Goal: Task Accomplishment & Management: Use online tool/utility

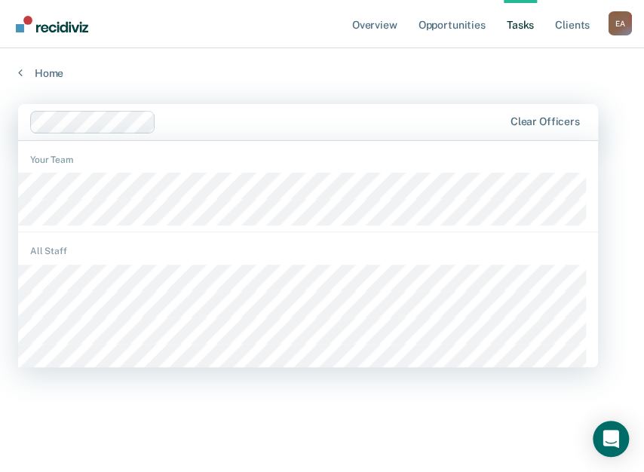
click at [248, 93] on main "option [PERSON_NAME], deselected. 1196 results available. Use Up and Down to ch…" at bounding box center [322, 274] width 644 height 388
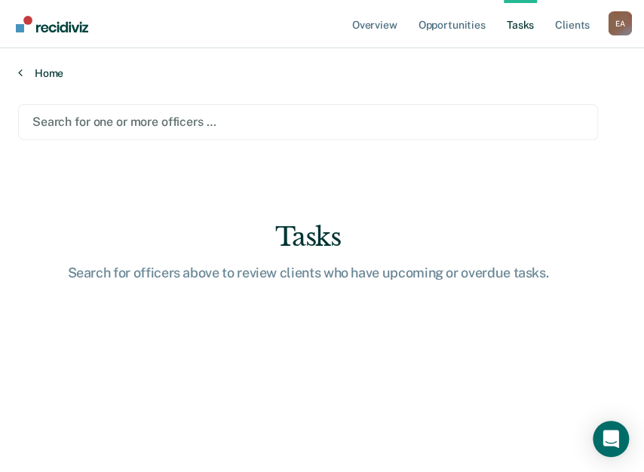
click at [51, 66] on link "Home" at bounding box center [322, 73] width 608 height 14
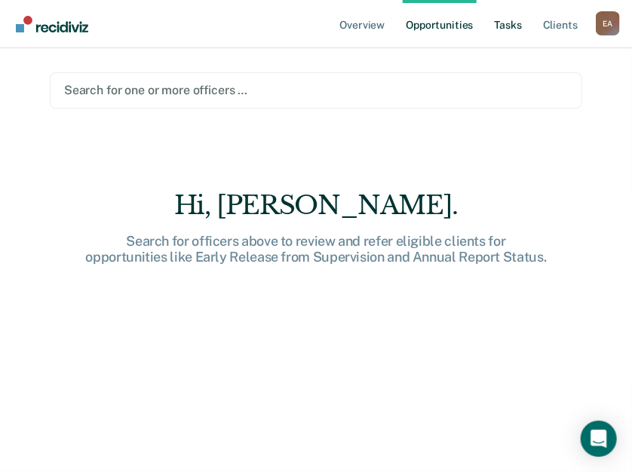
click at [516, 30] on link "Tasks" at bounding box center [508, 24] width 33 height 48
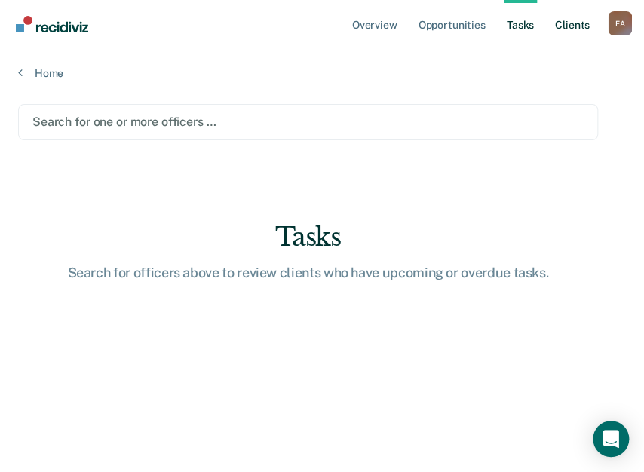
click at [570, 26] on link "Client s" at bounding box center [572, 24] width 41 height 48
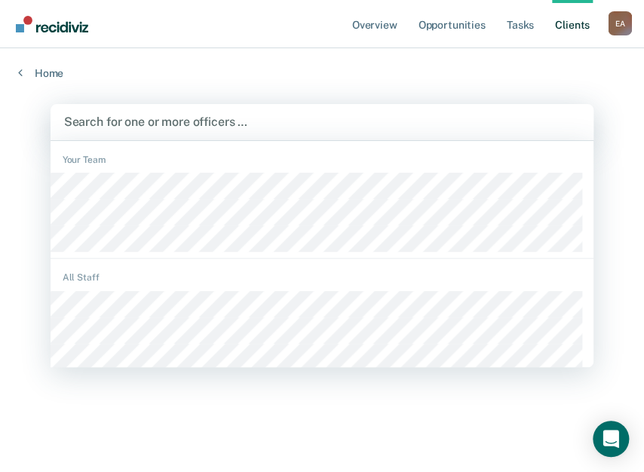
click at [130, 115] on div at bounding box center [322, 121] width 517 height 17
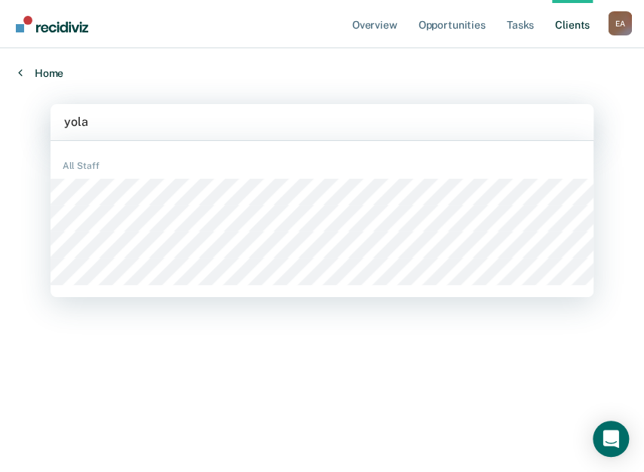
type input "[PERSON_NAME]"
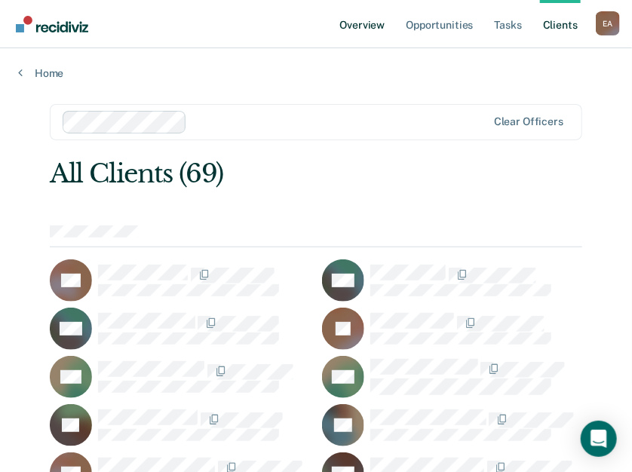
click at [371, 28] on link "Overview" at bounding box center [362, 24] width 51 height 48
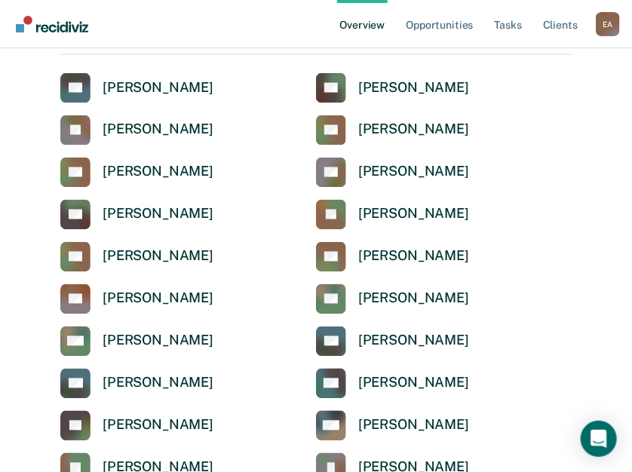
scroll to position [3848, 0]
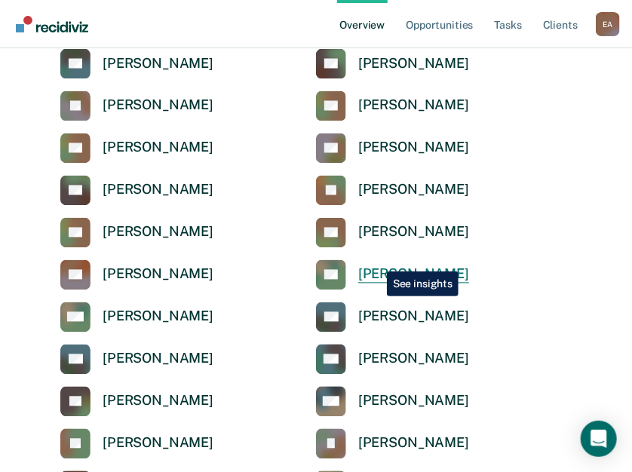
click at [376, 266] on div "[PERSON_NAME]" at bounding box center [413, 274] width 111 height 17
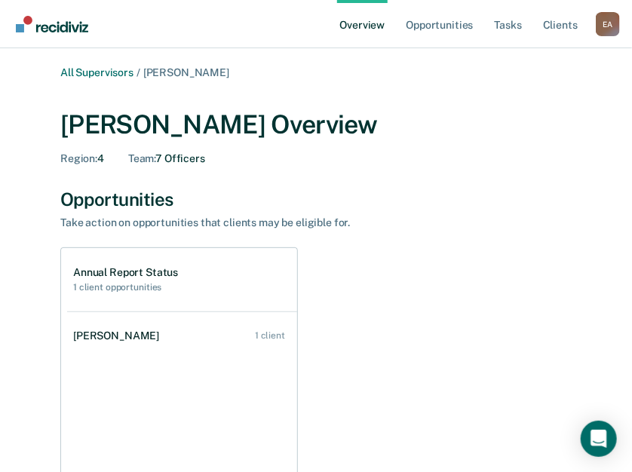
click at [110, 339] on div "[PERSON_NAME]" at bounding box center [119, 336] width 92 height 13
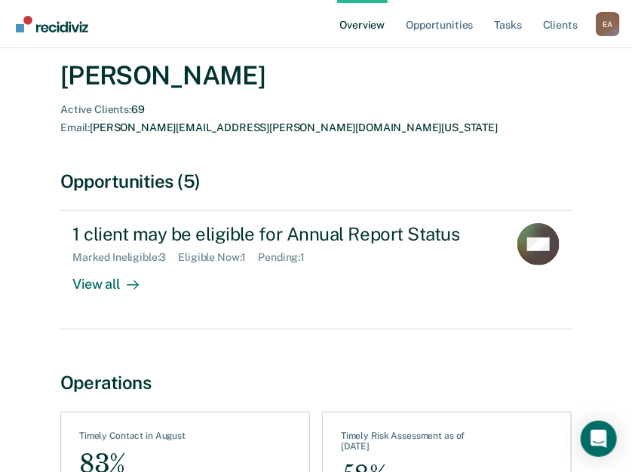
scroll to position [146, 0]
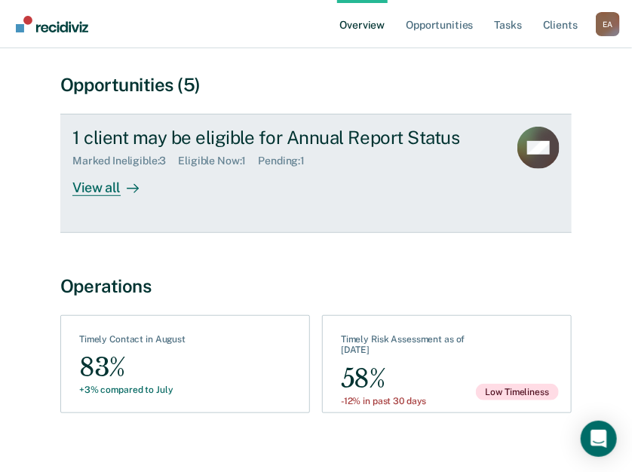
click at [100, 168] on div "View all" at bounding box center [114, 182] width 85 height 29
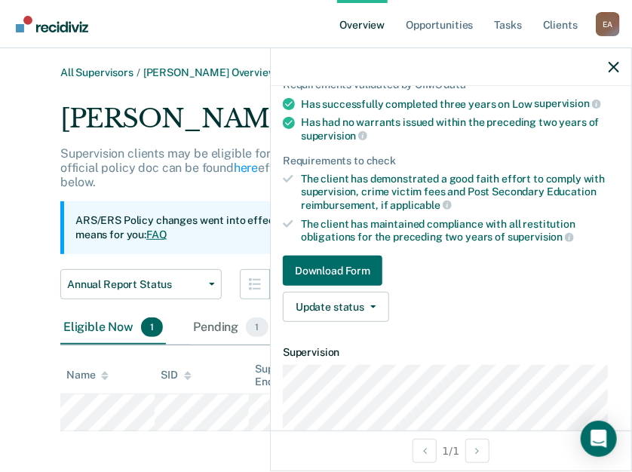
scroll to position [151, 0]
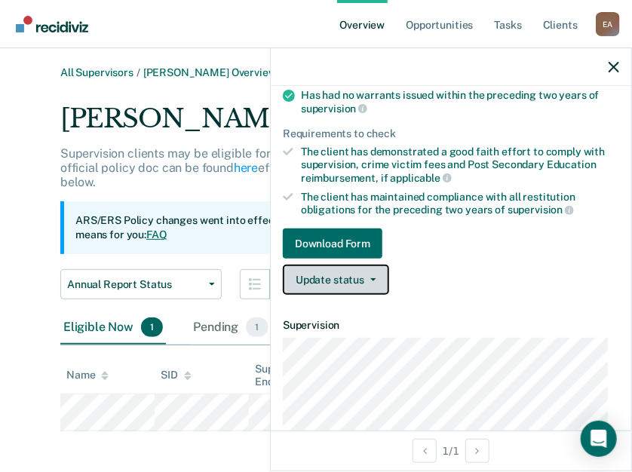
click at [365, 272] on button "Update status" at bounding box center [336, 280] width 106 height 30
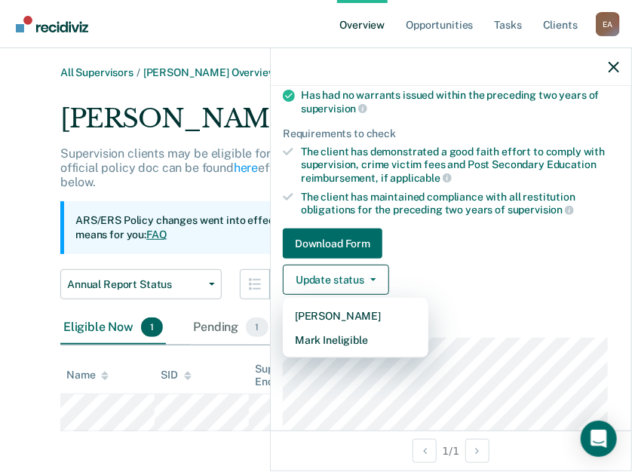
click at [518, 272] on div "Update status [PERSON_NAME] Mark Ineligible" at bounding box center [451, 280] width 337 height 30
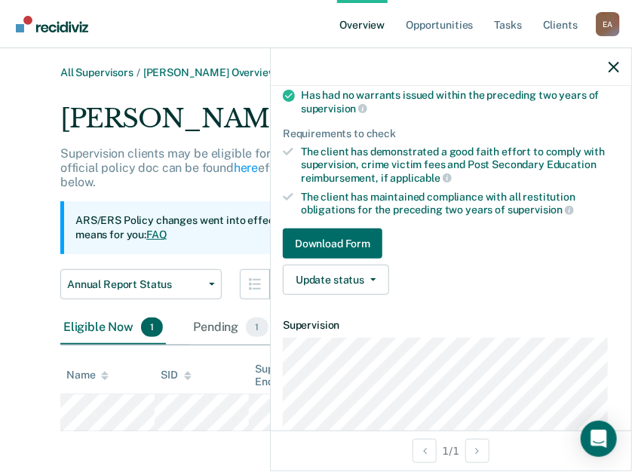
click at [5, 209] on main "All Supervisors / [PERSON_NAME] Overview / [PERSON_NAME] Profile / Annual Repor…" at bounding box center [316, 264] width 632 height 432
click at [24, 194] on div "All Supervisors / [PERSON_NAME] Overview / [PERSON_NAME] Profile / Annual Repor…" at bounding box center [316, 248] width 596 height 365
click at [624, 75] on div at bounding box center [451, 67] width 361 height 38
click at [229, 335] on div "Pending 1" at bounding box center [230, 328] width 81 height 33
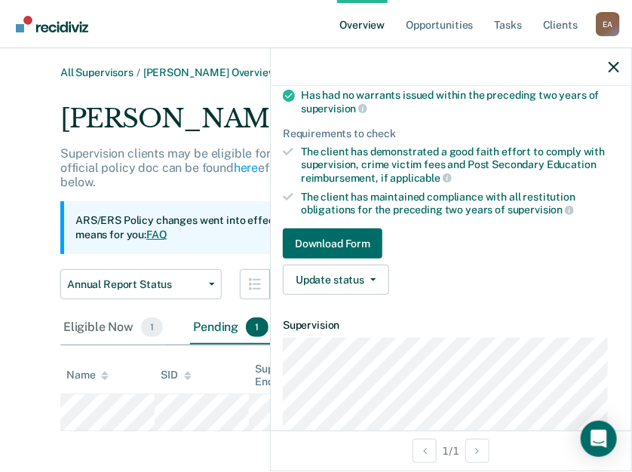
click at [177, 450] on main "All Supervisors / [PERSON_NAME] Overview / [PERSON_NAME] Profile / Annual Repor…" at bounding box center [316, 264] width 632 height 432
click at [615, 60] on button "button" at bounding box center [614, 66] width 11 height 13
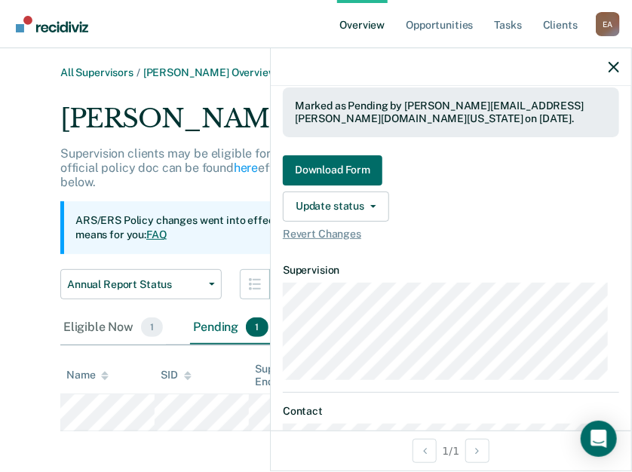
scroll to position [302, 0]
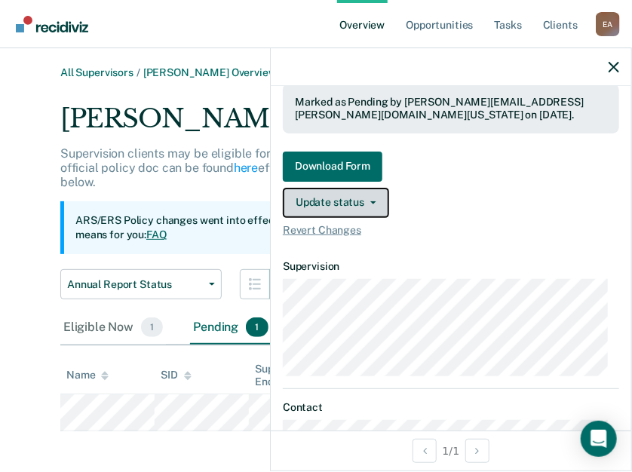
click at [377, 192] on button "Update status" at bounding box center [336, 203] width 106 height 30
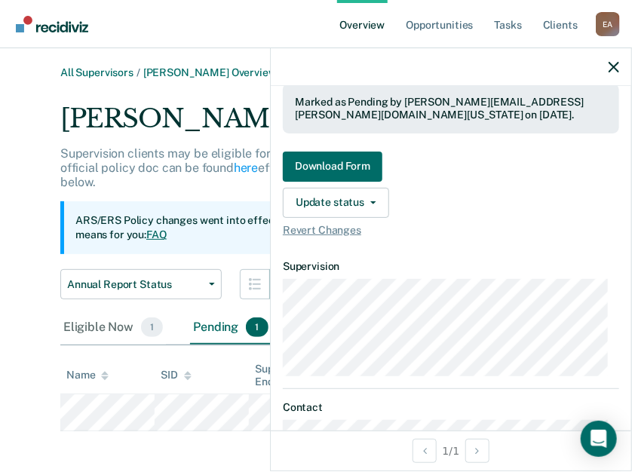
click at [534, 143] on div "Requirements validated by OIMS data Has successfully completed three years on L…" at bounding box center [451, 62] width 361 height 373
click at [620, 70] on div at bounding box center [451, 67] width 361 height 38
click at [610, 63] on icon "button" at bounding box center [614, 67] width 11 height 11
